Goal: Task Accomplishment & Management: Use online tool/utility

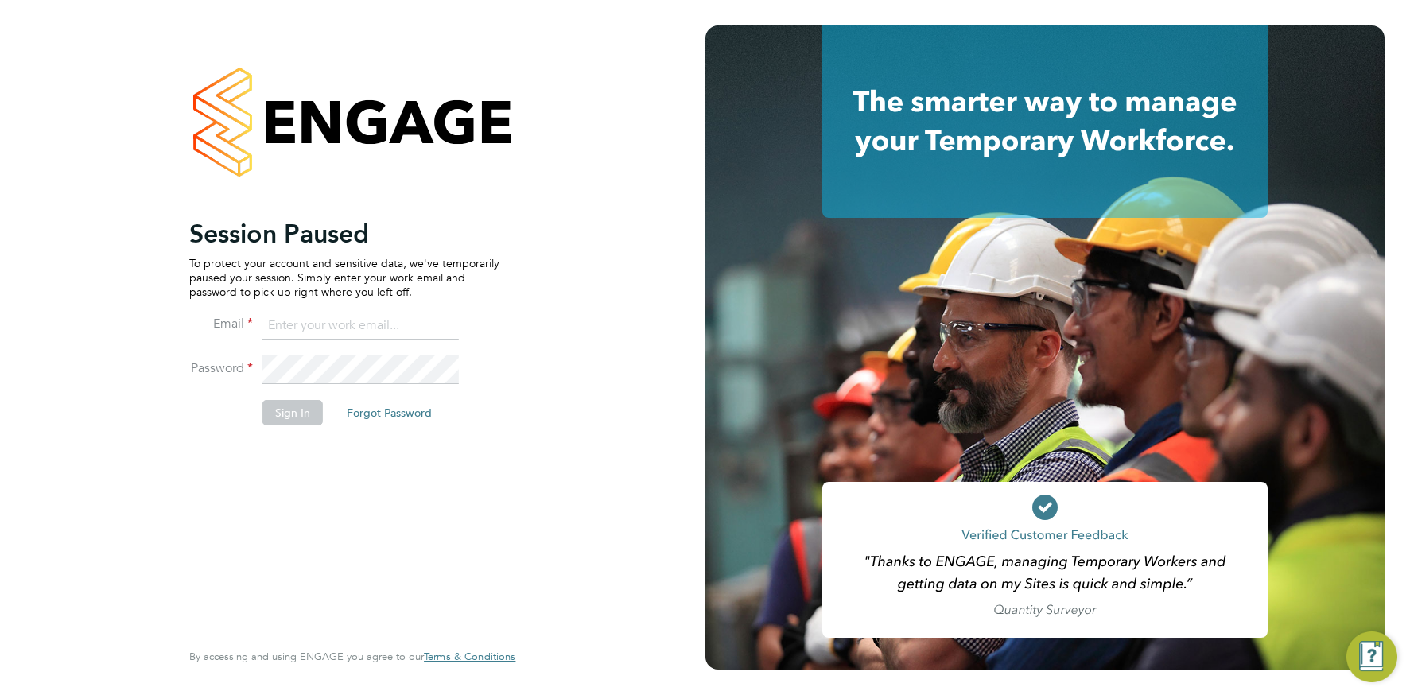
click at [336, 329] on input at bounding box center [360, 326] width 196 height 29
type input "[EMAIL_ADDRESS][DOMAIN_NAME]"
click at [307, 410] on button "Sign In" at bounding box center [292, 412] width 60 height 25
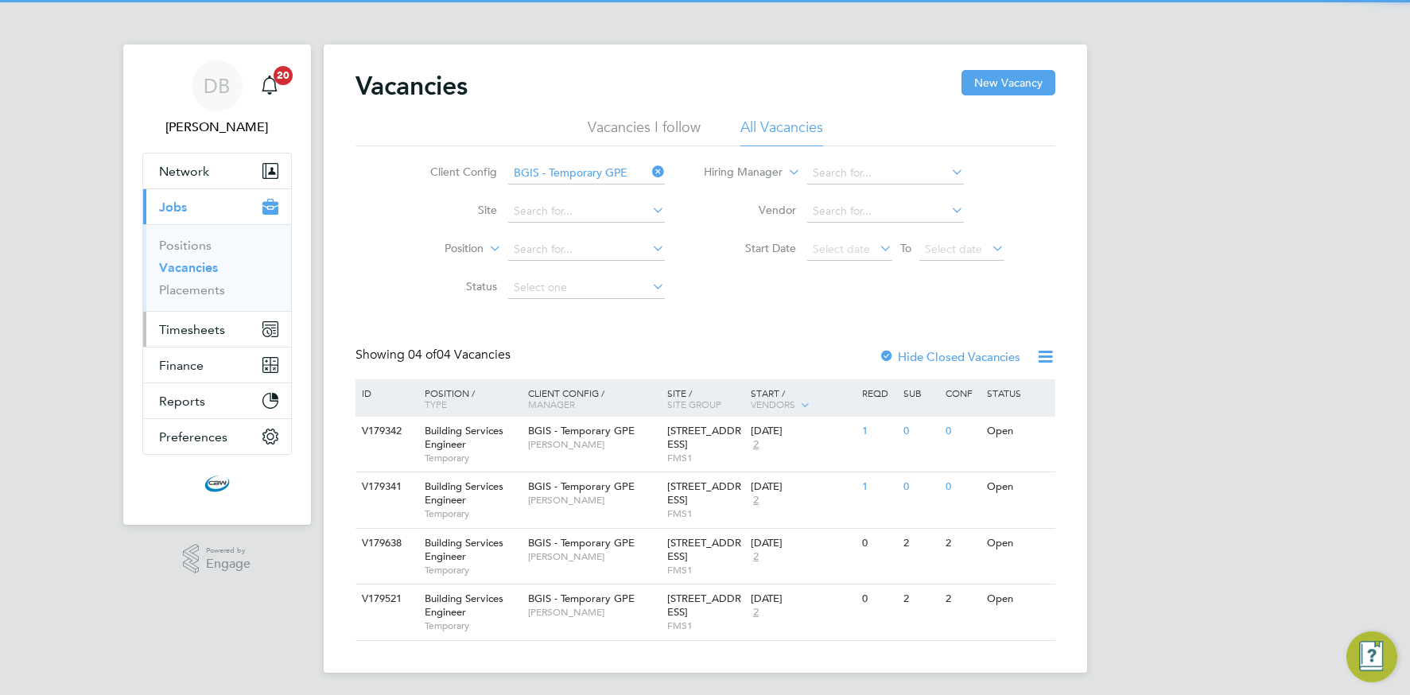
click at [188, 332] on span "Timesheets" at bounding box center [192, 329] width 66 height 15
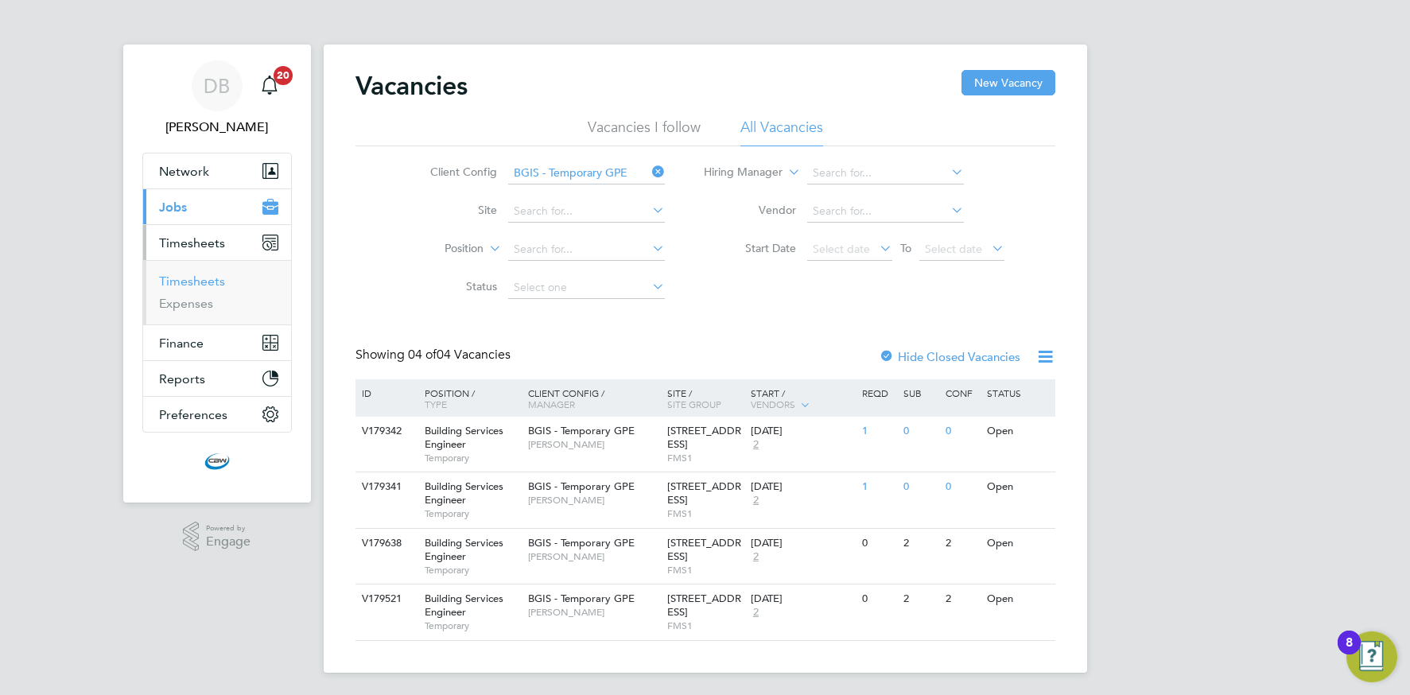
drag, startPoint x: 196, startPoint y: 282, endPoint x: 158, endPoint y: 282, distance: 38.2
click at [196, 282] on link "Timesheets" at bounding box center [192, 281] width 66 height 15
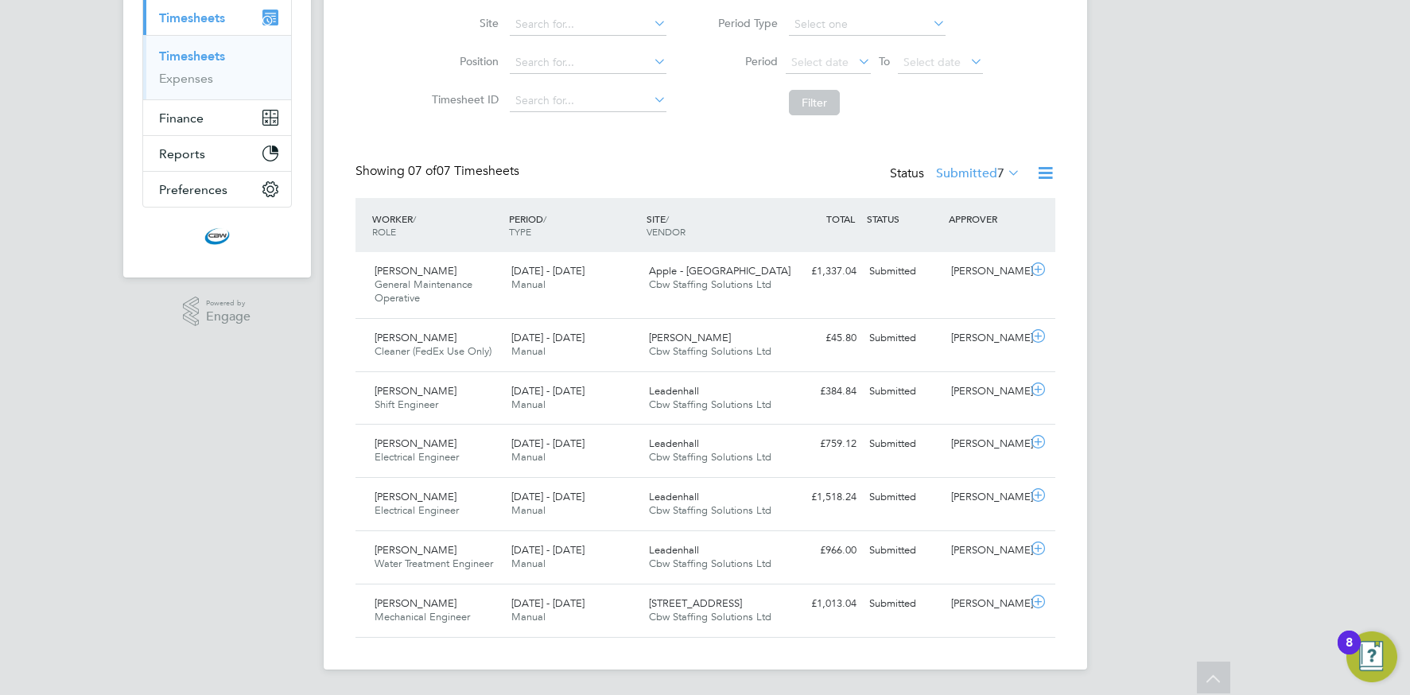
click at [1051, 181] on icon at bounding box center [1046, 173] width 20 height 20
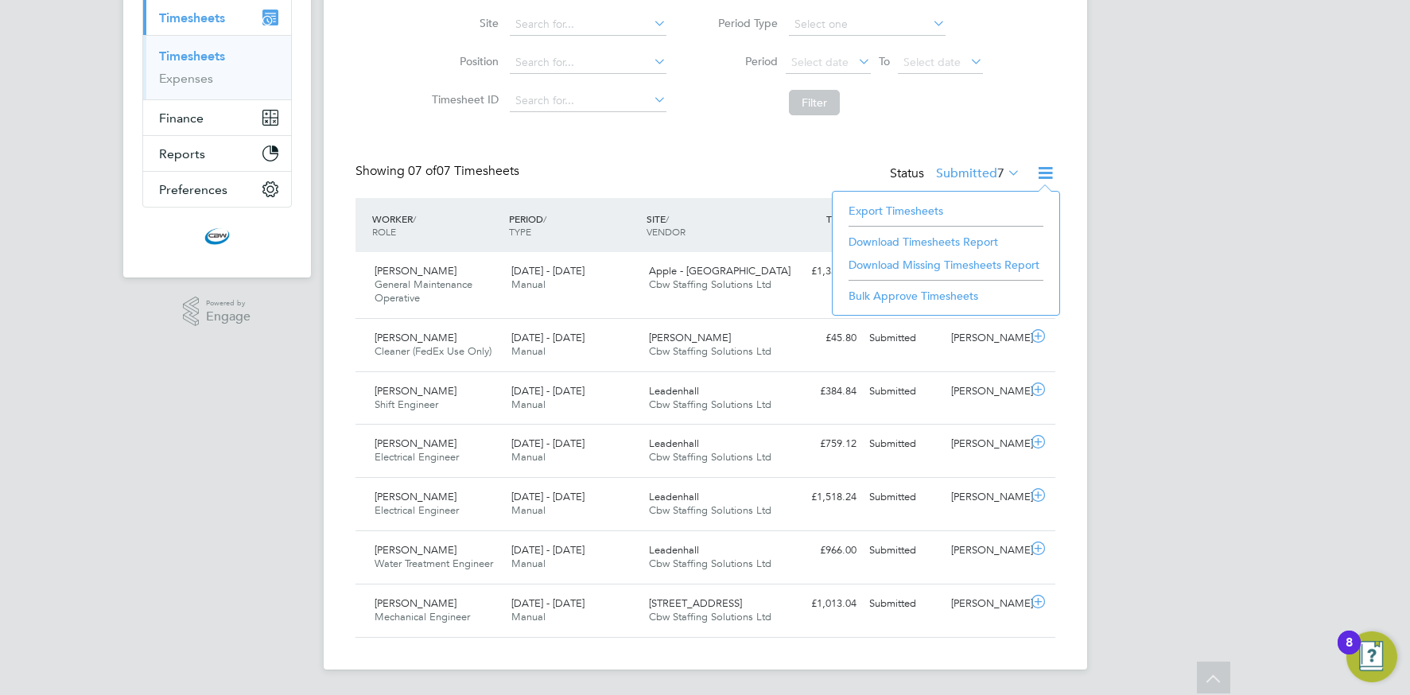
drag, startPoint x: 906, startPoint y: 206, endPoint x: 894, endPoint y: 206, distance: 11.9
click at [906, 206] on li "Export Timesheets" at bounding box center [946, 211] width 211 height 22
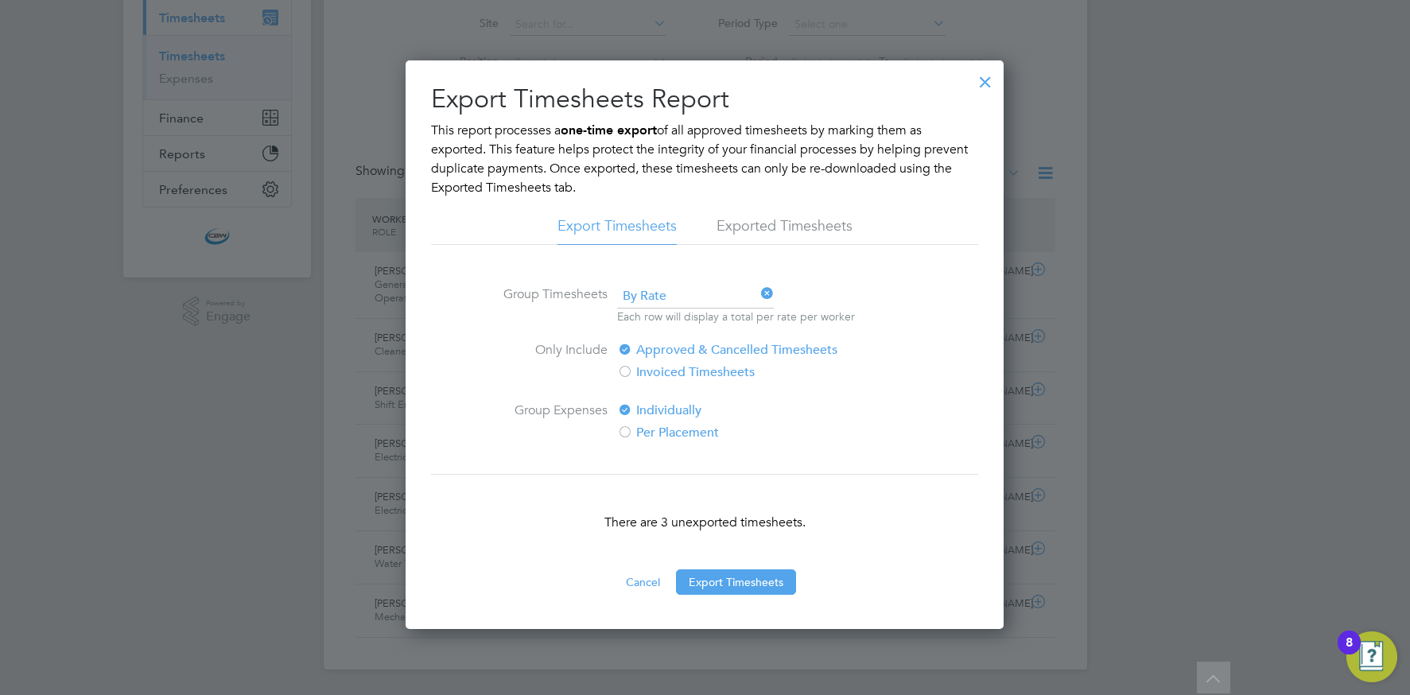
click at [739, 227] on li "Exported Timesheets" at bounding box center [785, 230] width 136 height 29
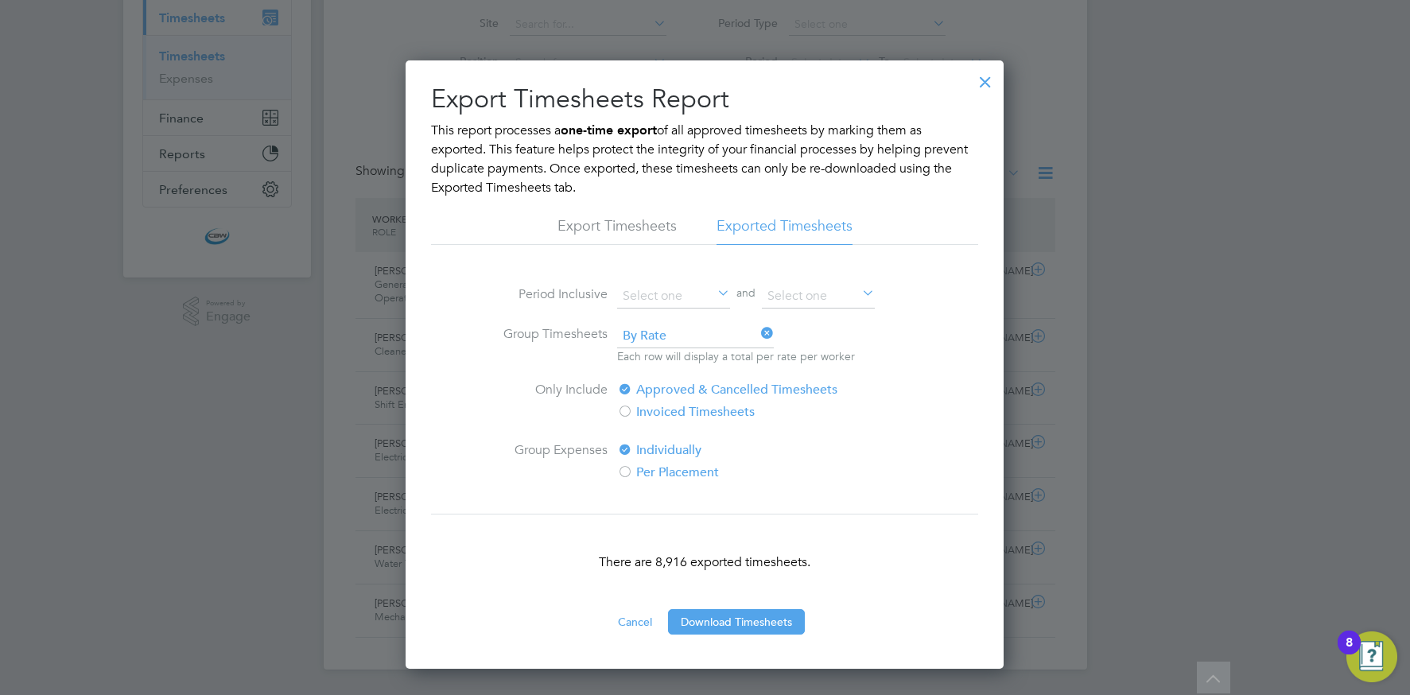
click at [624, 222] on li "Export Timesheets" at bounding box center [617, 230] width 119 height 29
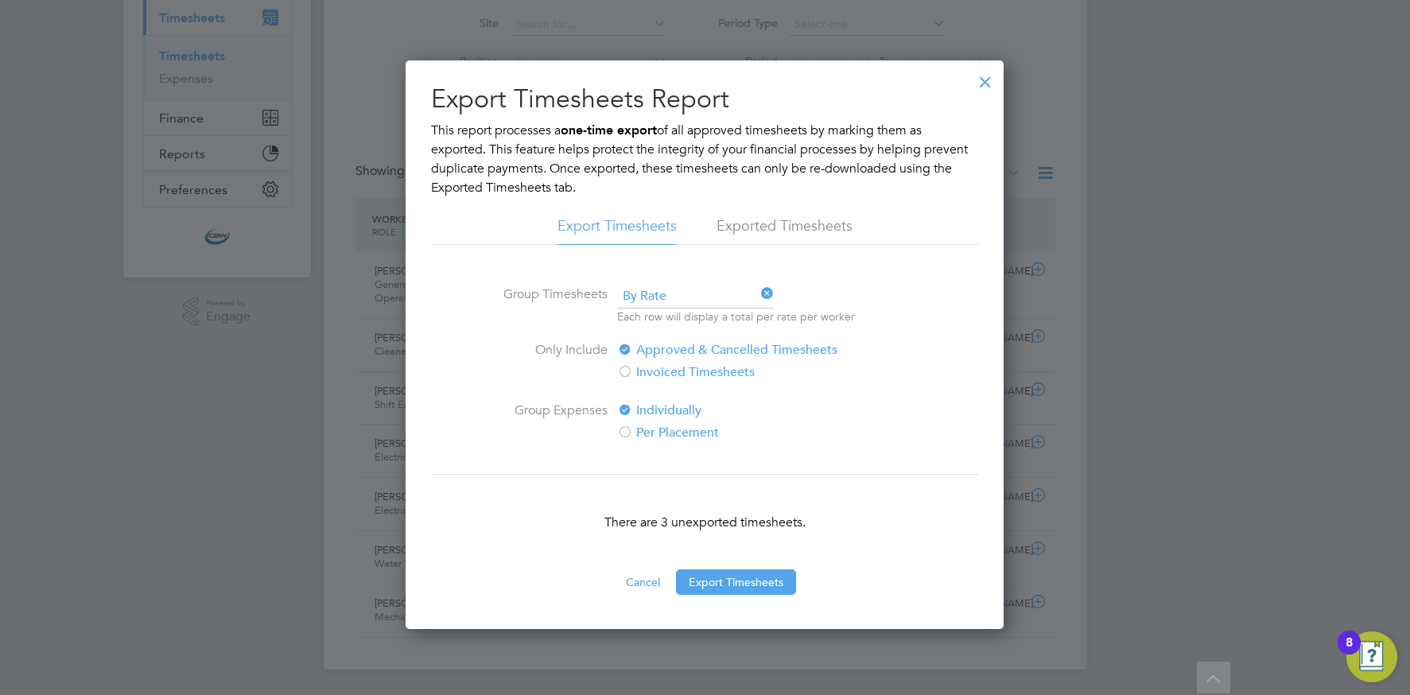
drag, startPoint x: 733, startPoint y: 576, endPoint x: 732, endPoint y: 566, distance: 10.5
click at [733, 576] on button "Export Timesheets" at bounding box center [736, 581] width 120 height 25
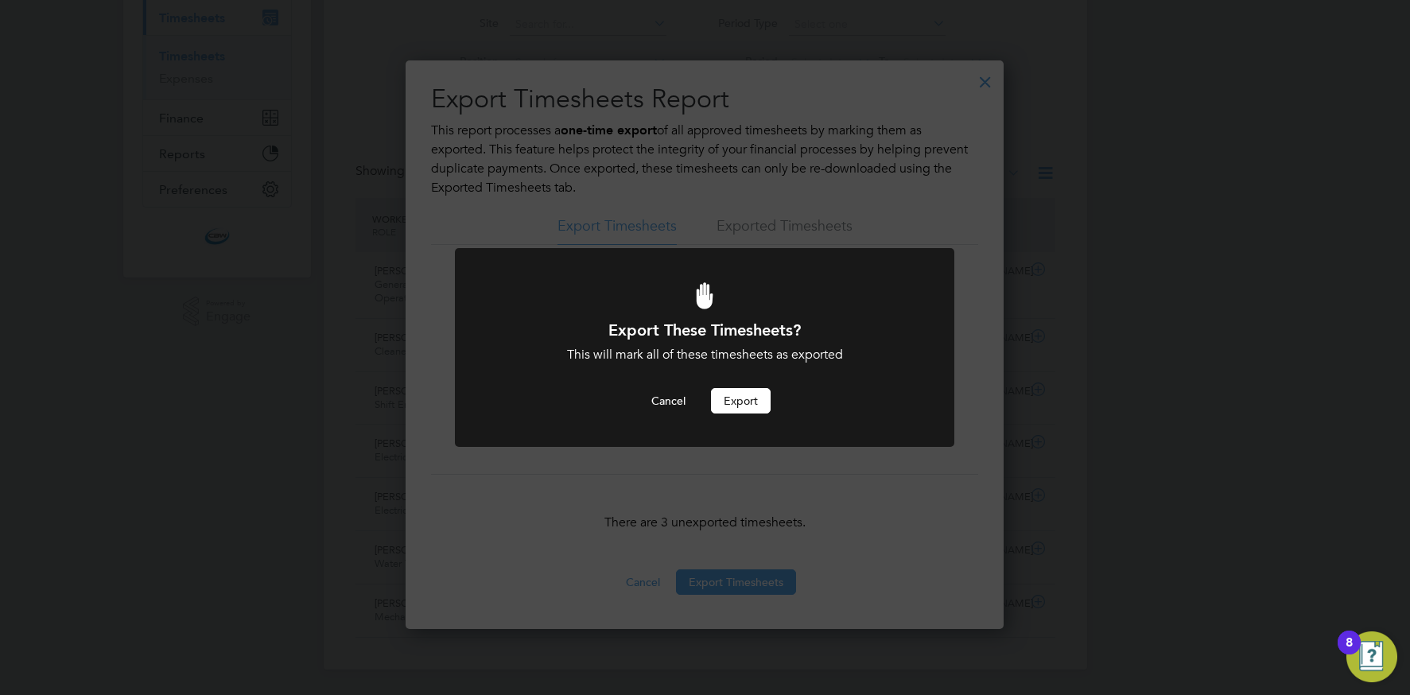
click at [733, 403] on button "Export" at bounding box center [741, 400] width 60 height 25
